Goal: Task Accomplishment & Management: Complete application form

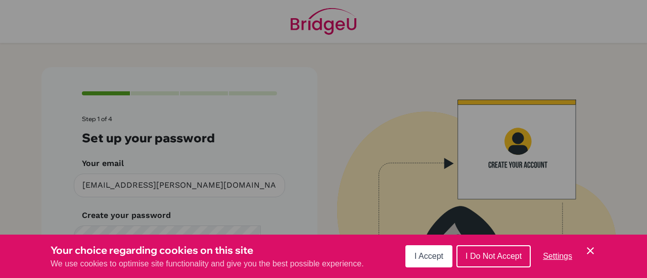
scroll to position [74, 0]
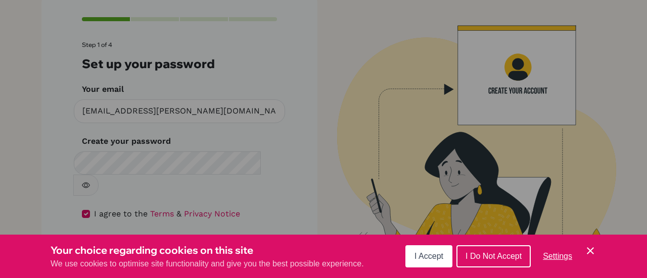
click at [428, 261] on span "I Accept" at bounding box center [428, 256] width 29 height 9
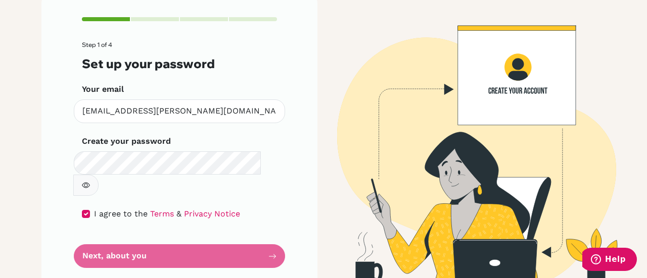
click at [243, 232] on form "Step 1 of 4 Set up your password Your email [EMAIL_ADDRESS][PERSON_NAME][DOMAIN…" at bounding box center [179, 154] width 195 height 227
click at [264, 237] on form "Step 1 of 4 Set up your password Your email [EMAIL_ADDRESS][PERSON_NAME][DOMAIN…" at bounding box center [179, 154] width 195 height 227
click at [265, 233] on form "Step 1 of 4 Set up your password Your email [EMAIL_ADDRESS][PERSON_NAME][DOMAIN…" at bounding box center [179, 154] width 195 height 227
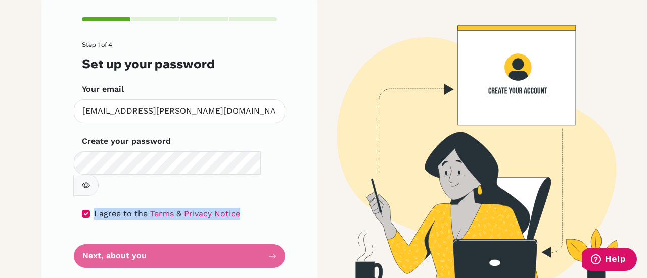
drag, startPoint x: 265, startPoint y: 233, endPoint x: 270, endPoint y: 163, distance: 69.9
click at [270, 163] on form "Step 1 of 4 Set up your password Your email [EMAIL_ADDRESS][PERSON_NAME][DOMAIN…" at bounding box center [179, 154] width 195 height 227
click at [88, 184] on icon "button" at bounding box center [86, 186] width 4 height 4
click at [87, 184] on icon "button" at bounding box center [86, 186] width 4 height 4
click at [260, 235] on form "Step 1 of 4 Set up your password Your email [EMAIL_ADDRESS][PERSON_NAME][DOMAIN…" at bounding box center [179, 154] width 195 height 227
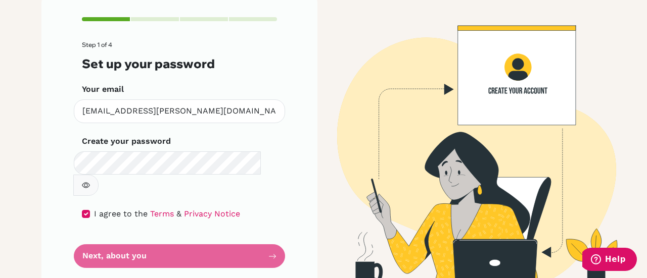
click at [260, 235] on form "Step 1 of 4 Set up your password Your email [EMAIL_ADDRESS][PERSON_NAME][DOMAIN…" at bounding box center [179, 154] width 195 height 227
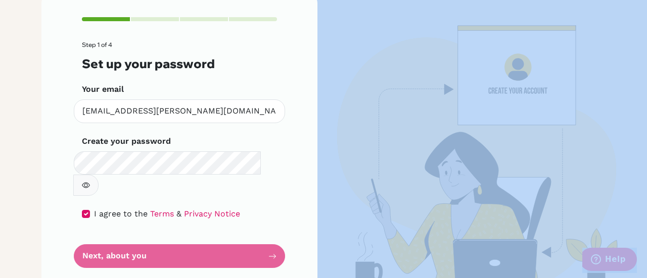
click at [260, 235] on form "Step 1 of 4 Set up your password Your email [EMAIL_ADDRESS][PERSON_NAME][DOMAIN…" at bounding box center [179, 154] width 195 height 227
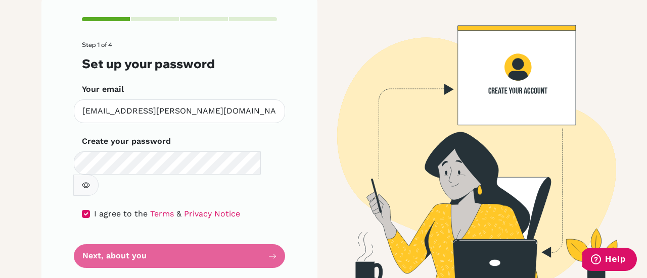
click at [260, 235] on form "Step 1 of 4 Set up your password Your email [EMAIL_ADDRESS][PERSON_NAME][DOMAIN…" at bounding box center [179, 154] width 195 height 227
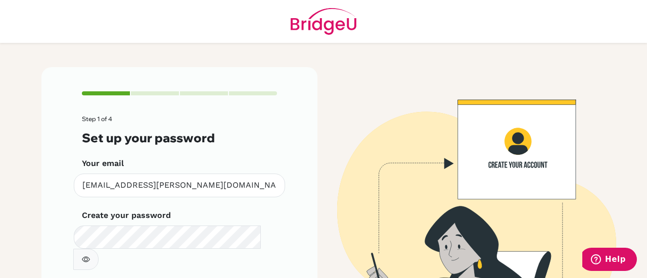
scroll to position [74, 0]
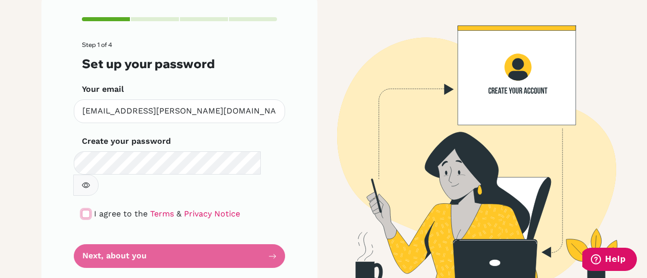
click at [82, 210] on input "checkbox" at bounding box center [86, 214] width 8 height 8
checkbox input "true"
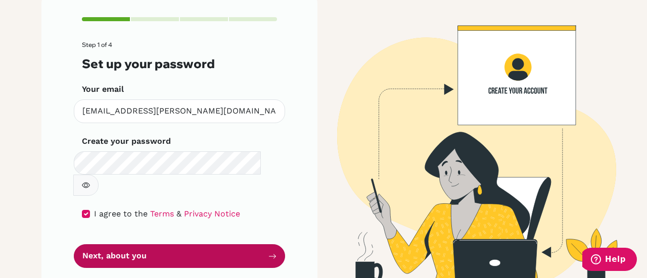
click at [149, 245] on button "Next, about you" at bounding box center [179, 257] width 211 height 24
